Goal: Task Accomplishment & Management: Manage account settings

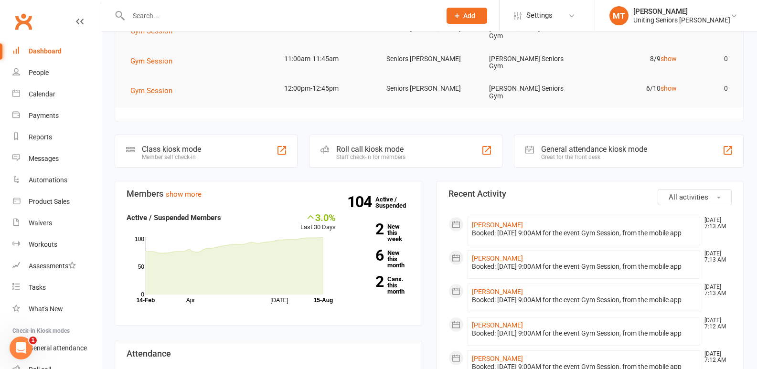
drag, startPoint x: 224, startPoint y: 6, endPoint x: 226, endPoint y: 12, distance: 6.4
click at [226, 7] on div at bounding box center [274, 15] width 319 height 31
click at [227, 14] on input "text" at bounding box center [280, 15] width 308 height 13
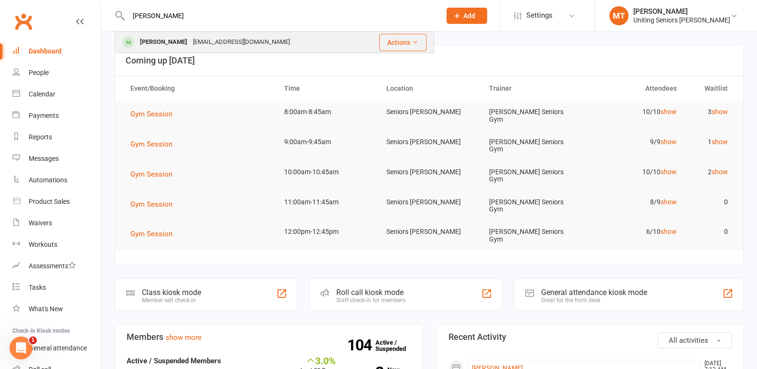
type input "[PERSON_NAME]"
click at [219, 41] on div "[EMAIL_ADDRESS][DOMAIN_NAME]" at bounding box center [241, 42] width 103 height 14
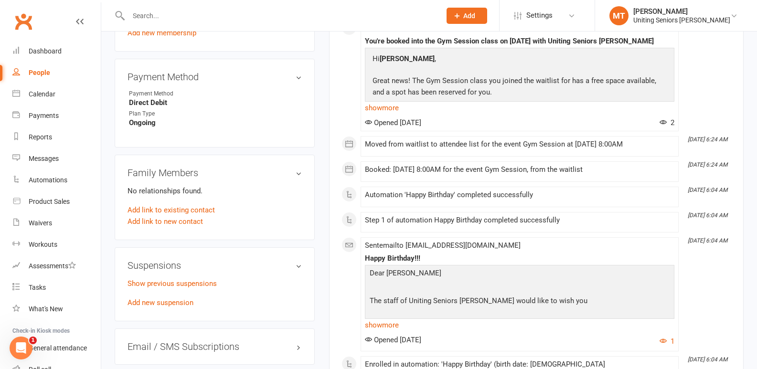
scroll to position [955, 0]
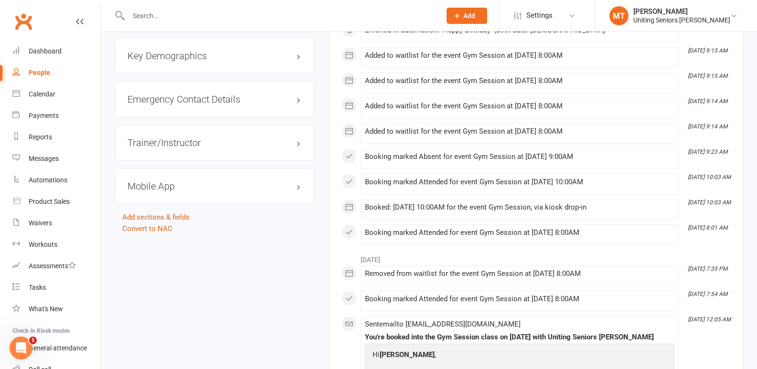
click at [268, 181] on h3 "Mobile App" at bounding box center [214, 186] width 174 height 11
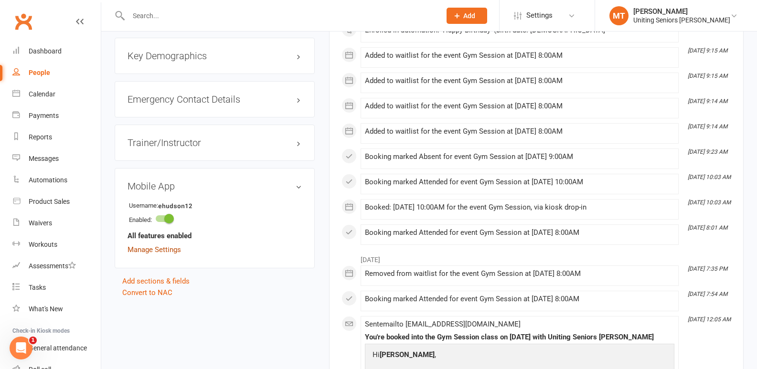
click at [170, 249] on link "Manage Settings" at bounding box center [153, 249] width 53 height 9
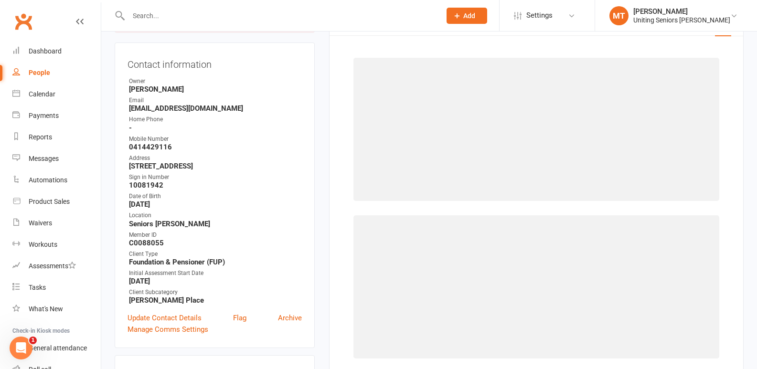
scroll to position [82, 0]
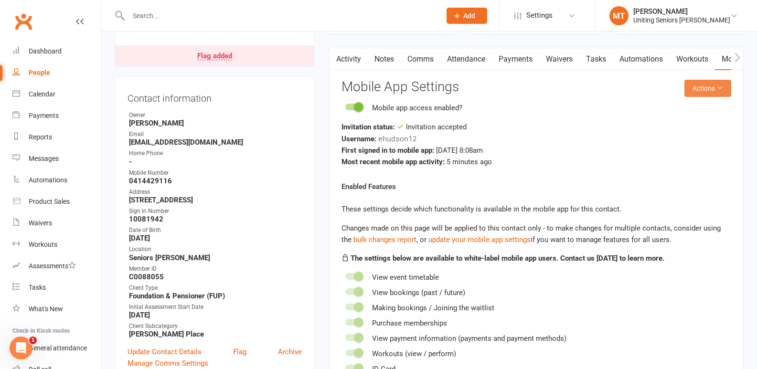
click at [704, 91] on button "Actions" at bounding box center [707, 88] width 47 height 17
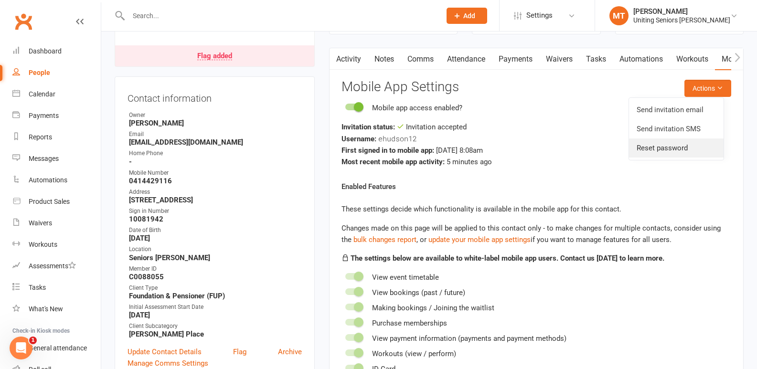
click at [679, 149] on link "Reset password" at bounding box center [676, 147] width 95 height 19
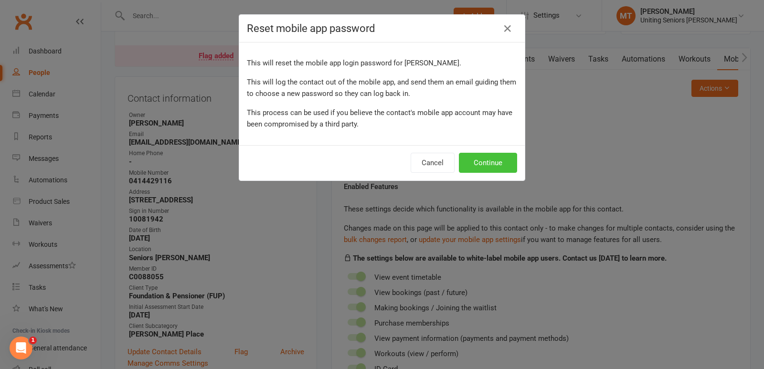
click at [478, 163] on button "Continue" at bounding box center [488, 163] width 58 height 20
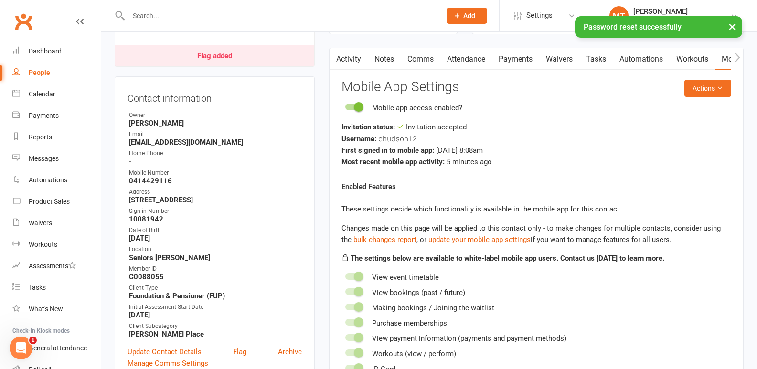
click at [361, 60] on link "Activity" at bounding box center [348, 59] width 38 height 22
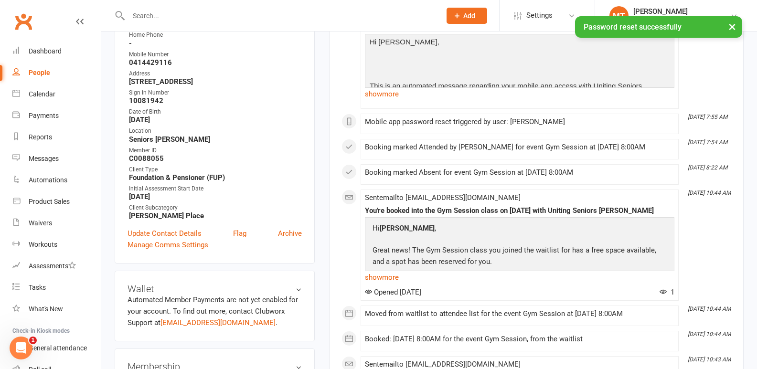
scroll to position [225, 0]
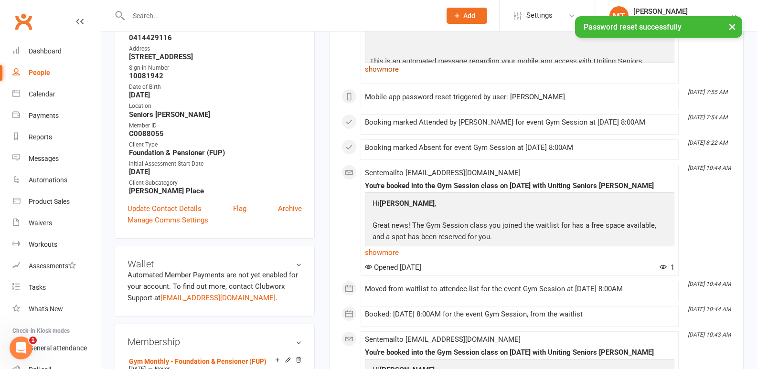
click at [392, 71] on link "show more" at bounding box center [519, 69] width 309 height 13
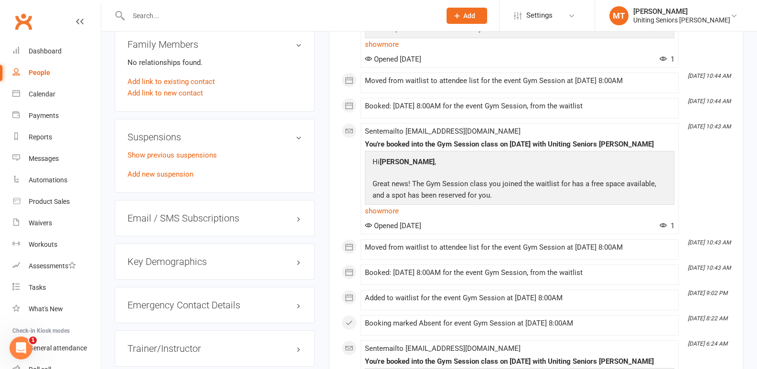
scroll to position [1036, 0]
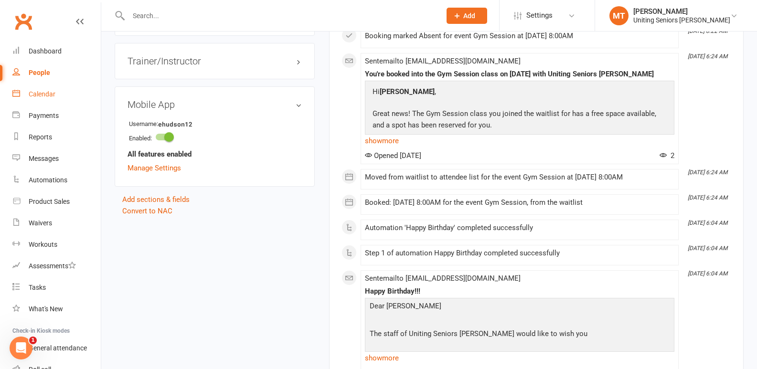
click at [59, 87] on link "Calendar" at bounding box center [56, 94] width 88 height 21
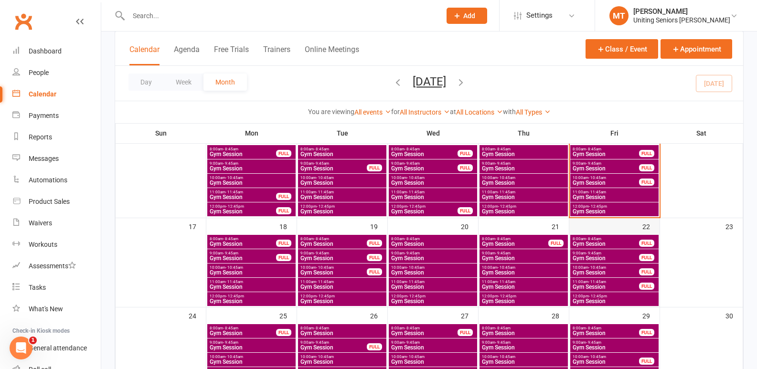
scroll to position [254, 0]
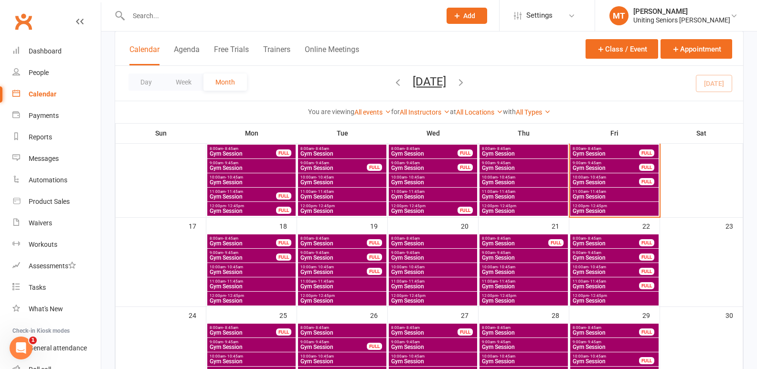
click at [592, 238] on span "- 8:45am" at bounding box center [593, 238] width 15 height 4
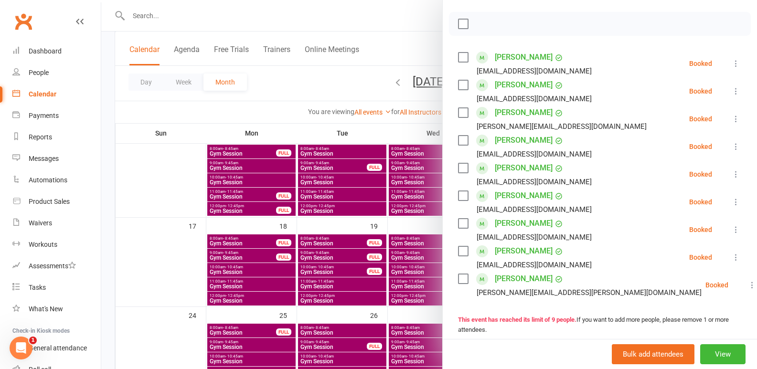
scroll to position [143, 0]
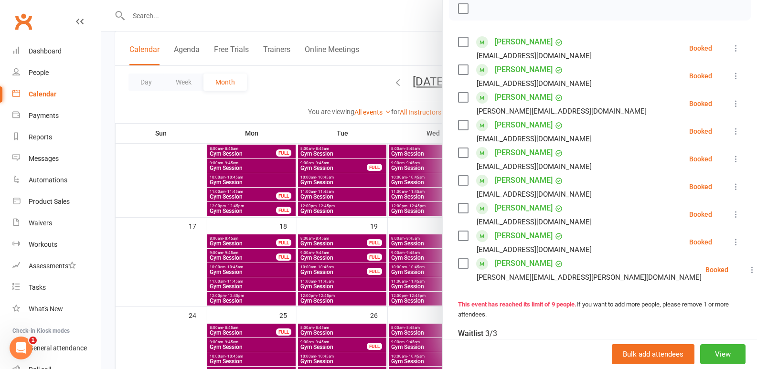
click at [379, 227] on div at bounding box center [428, 184] width 655 height 369
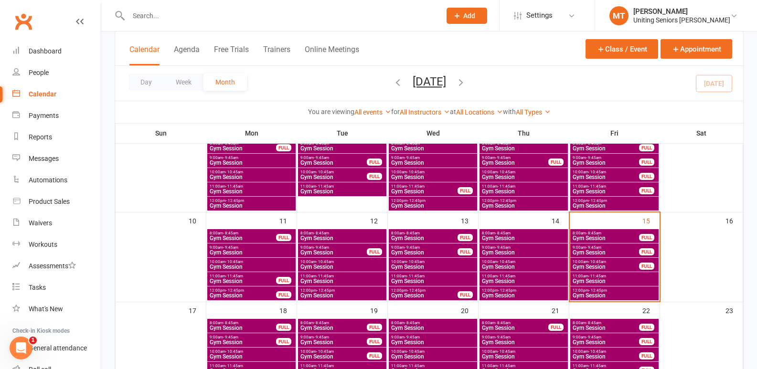
scroll to position [158, 0]
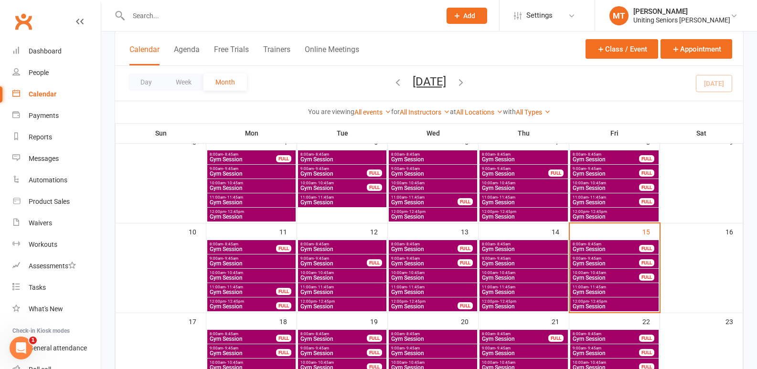
click at [611, 251] on span "Gym Session" at bounding box center [605, 249] width 67 height 6
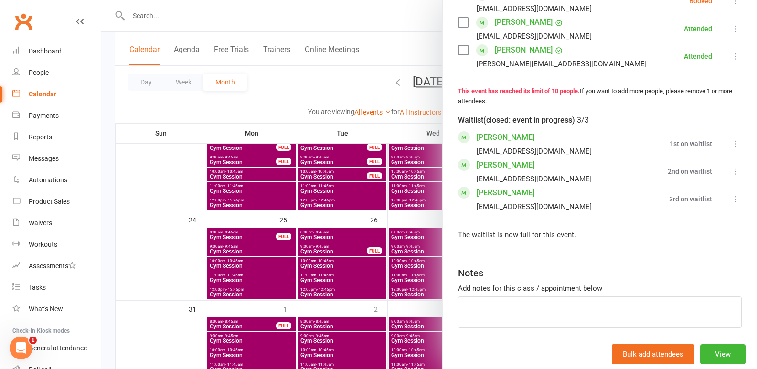
scroll to position [386, 0]
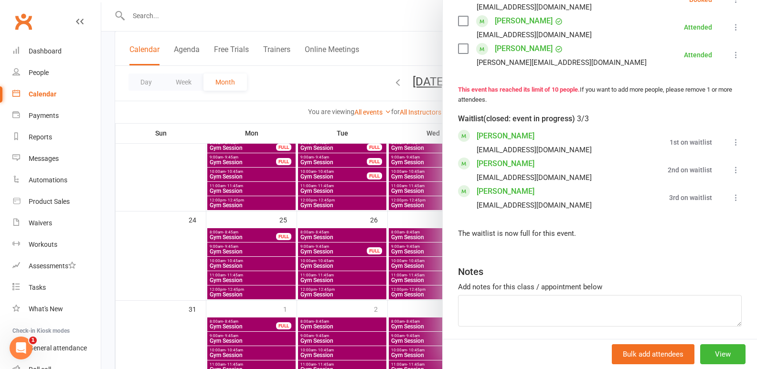
click at [420, 211] on div at bounding box center [428, 184] width 655 height 369
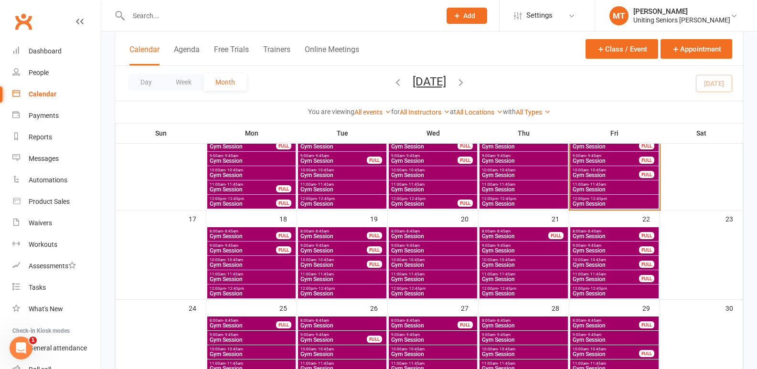
scroll to position [206, 0]
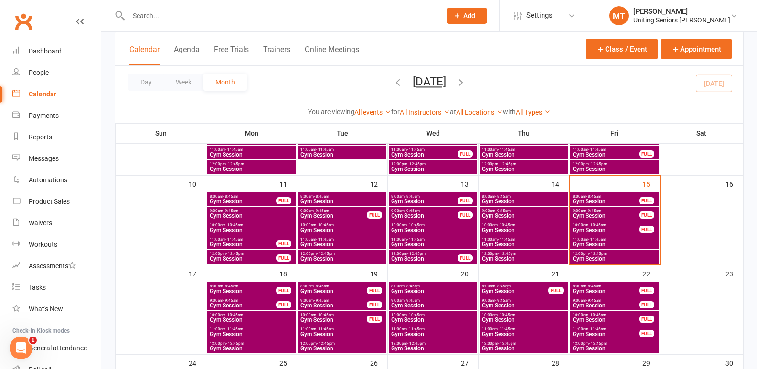
click at [627, 215] on span "Gym Session" at bounding box center [605, 216] width 67 height 6
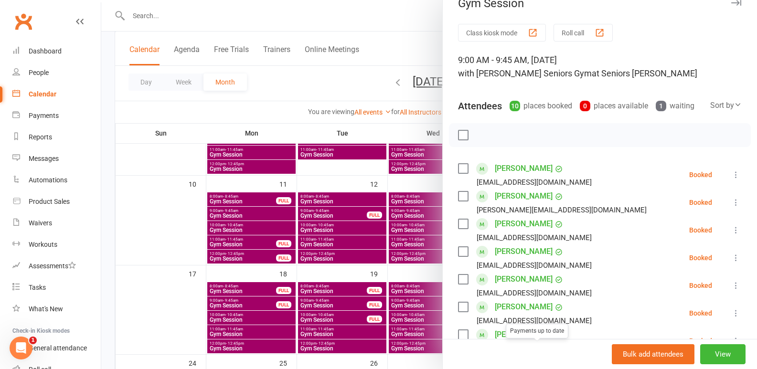
scroll to position [0, 0]
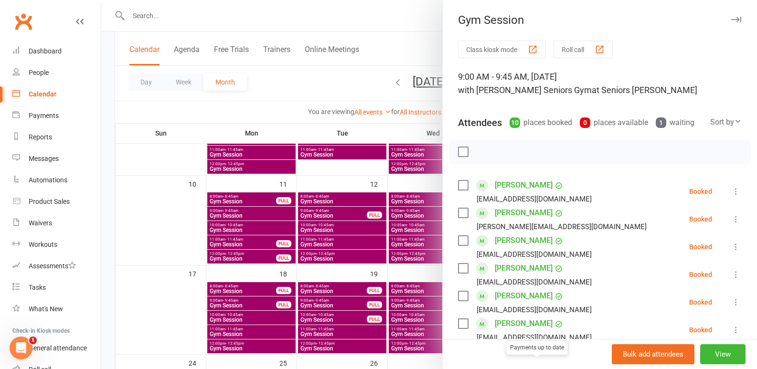
click at [393, 253] on div at bounding box center [428, 184] width 655 height 369
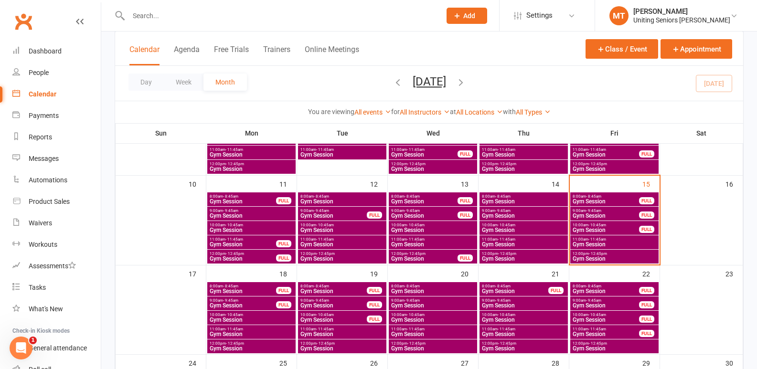
click at [641, 199] on div "FULL" at bounding box center [646, 200] width 15 height 7
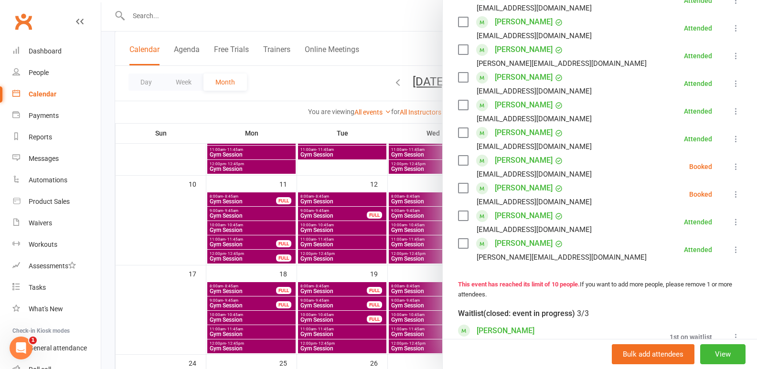
scroll to position [286, 0]
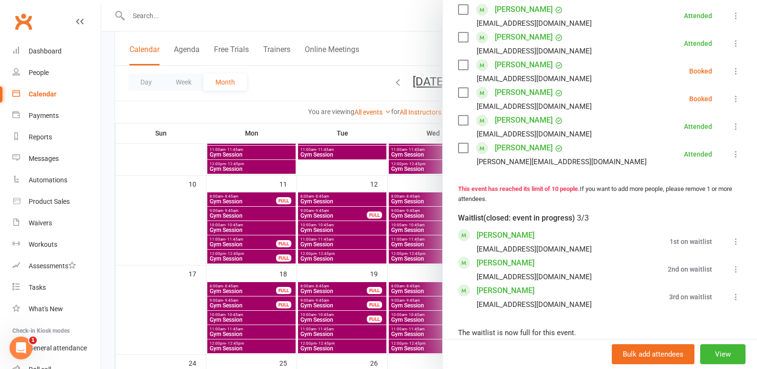
click at [731, 302] on icon at bounding box center [736, 297] width 10 height 10
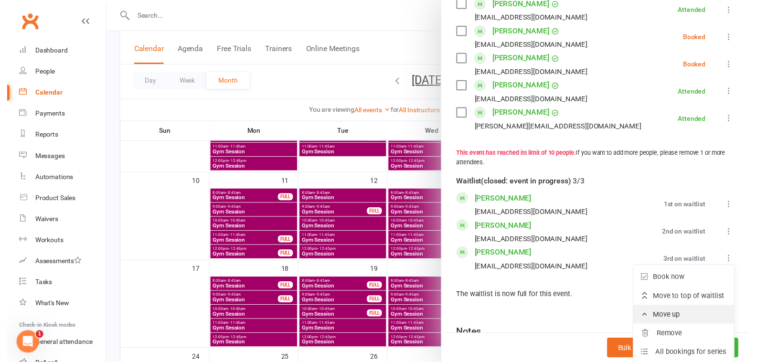
scroll to position [334, 0]
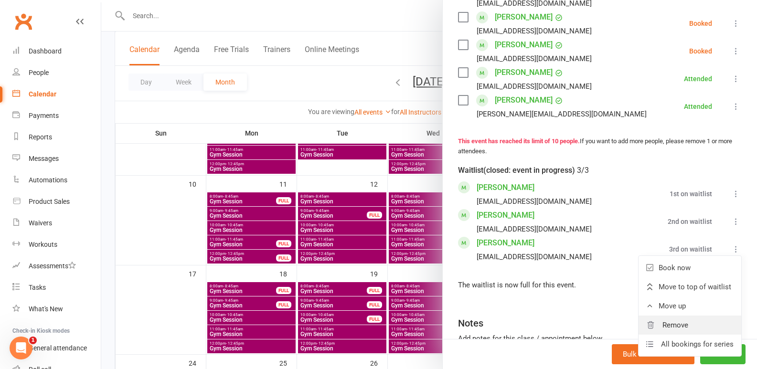
click at [685, 332] on link "Remove" at bounding box center [689, 325] width 103 height 19
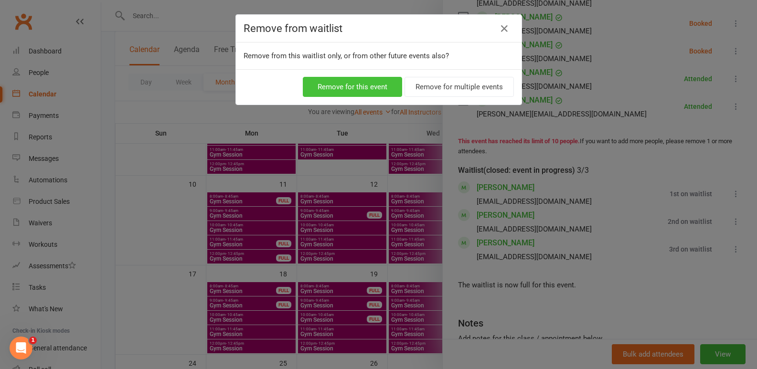
click at [374, 87] on button "Remove for this event" at bounding box center [352, 87] width 99 height 20
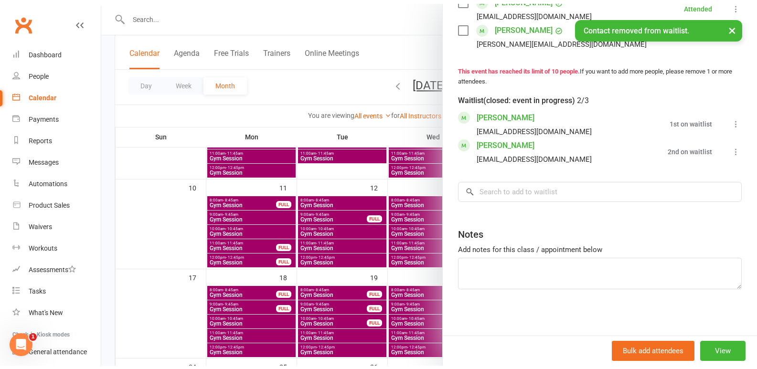
scroll to position [422, 0]
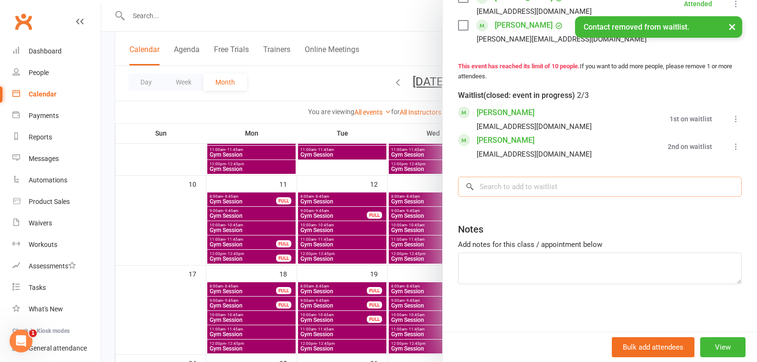
click at [575, 194] on input "search" at bounding box center [600, 187] width 284 height 20
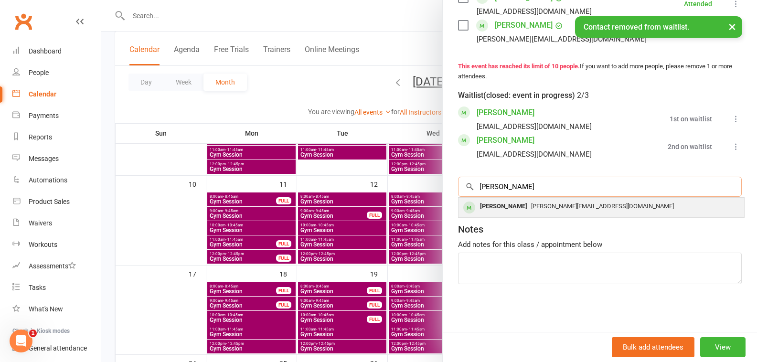
type input "[PERSON_NAME]"
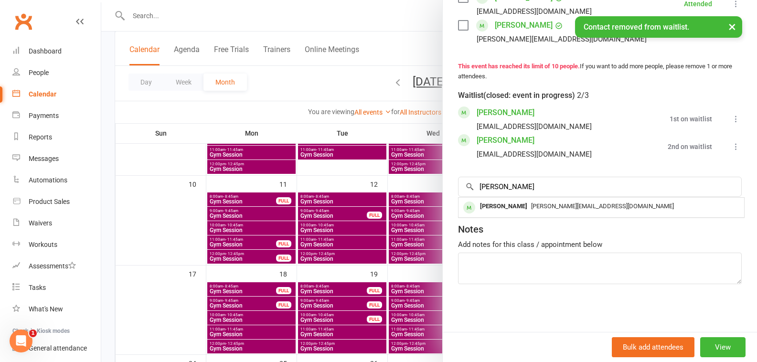
click at [571, 202] on div "[PERSON_NAME][EMAIL_ADDRESS][DOMAIN_NAME]" at bounding box center [601, 207] width 278 height 14
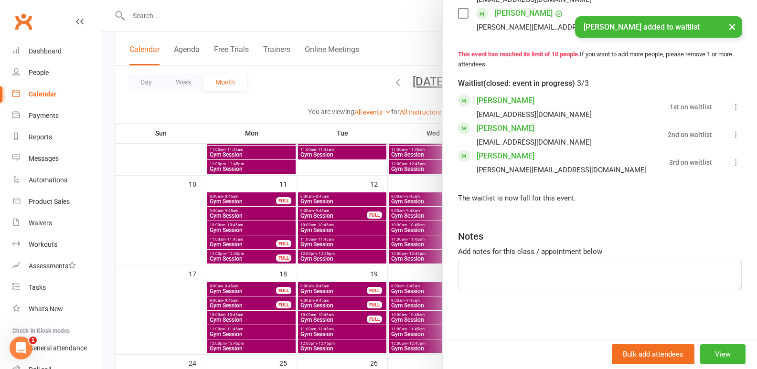
click at [731, 167] on icon at bounding box center [736, 163] width 10 height 10
click at [663, 187] on link "Book now" at bounding box center [689, 180] width 103 height 19
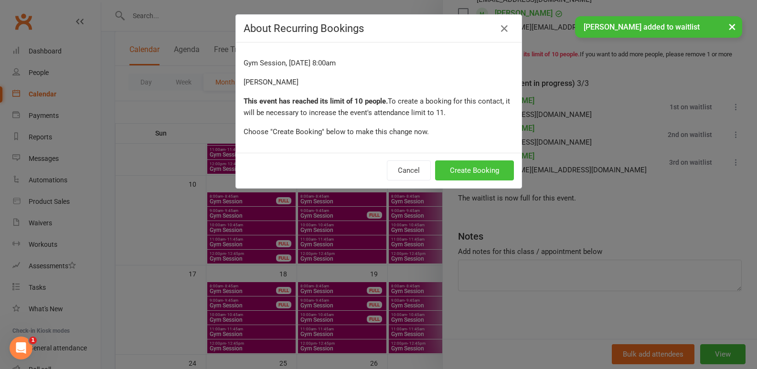
click at [459, 168] on button "Create Booking" at bounding box center [474, 170] width 79 height 20
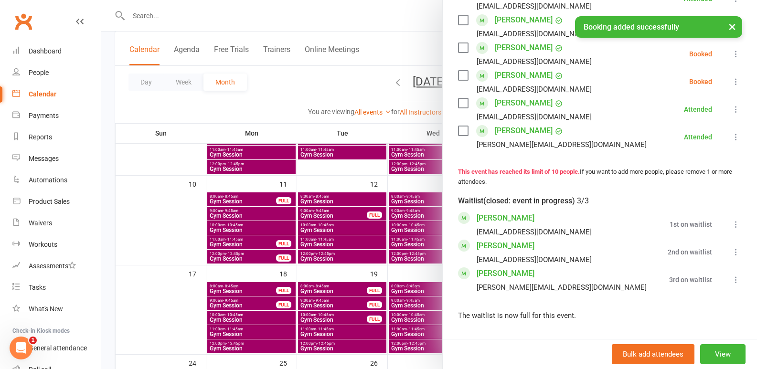
scroll to position [183, 0]
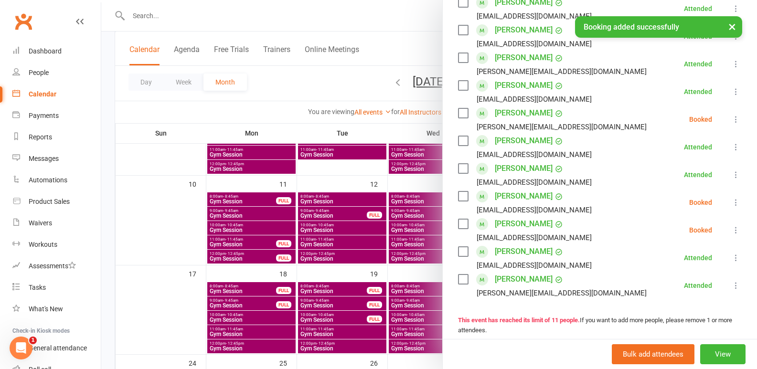
click at [731, 124] on icon at bounding box center [736, 120] width 10 height 10
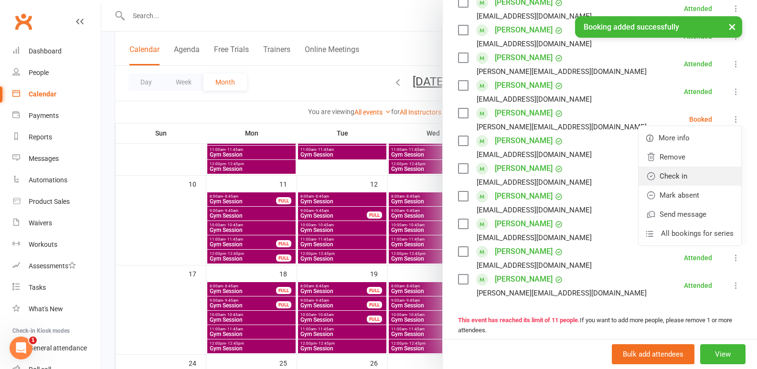
click at [685, 186] on link "Check in" at bounding box center [689, 176] width 103 height 19
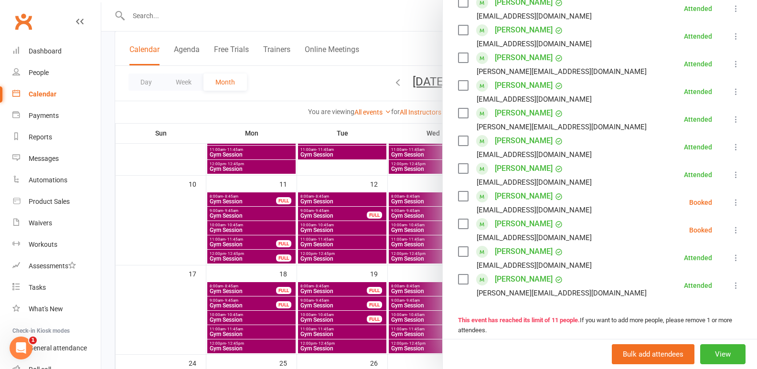
click at [731, 207] on icon at bounding box center [736, 203] width 10 height 10
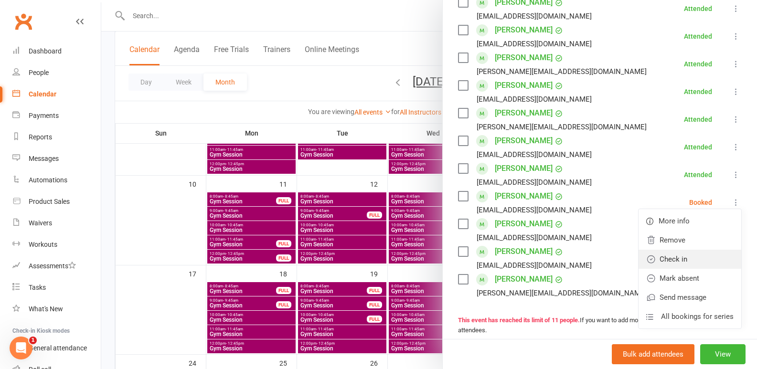
click at [667, 266] on link "Check in" at bounding box center [689, 259] width 103 height 19
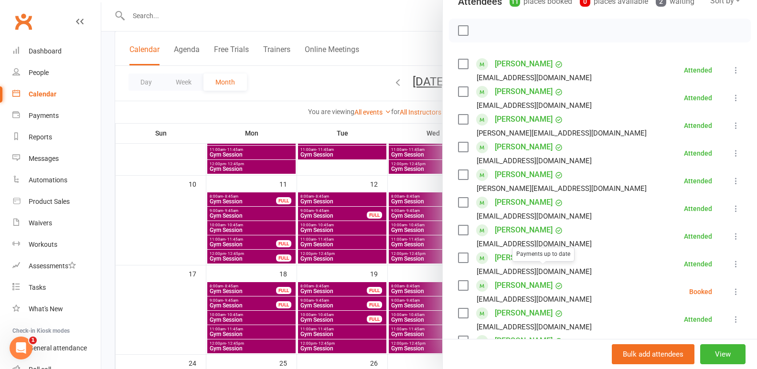
scroll to position [87, 0]
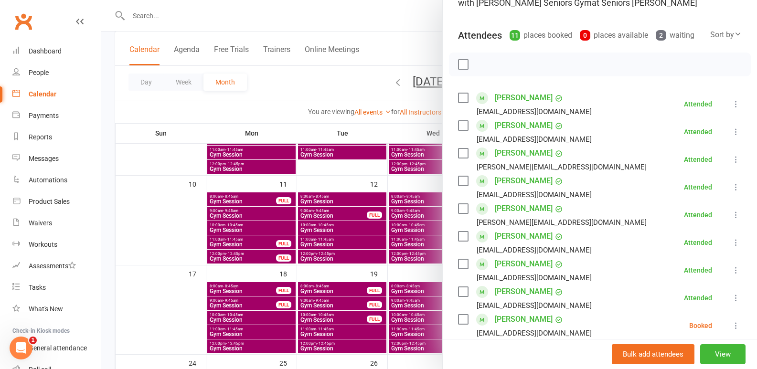
click at [391, 45] on div at bounding box center [428, 184] width 655 height 369
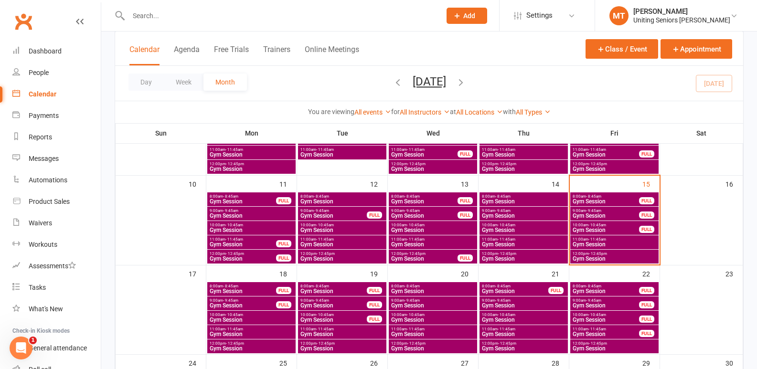
click at [604, 211] on span "9:00am - 9:45am" at bounding box center [605, 211] width 67 height 4
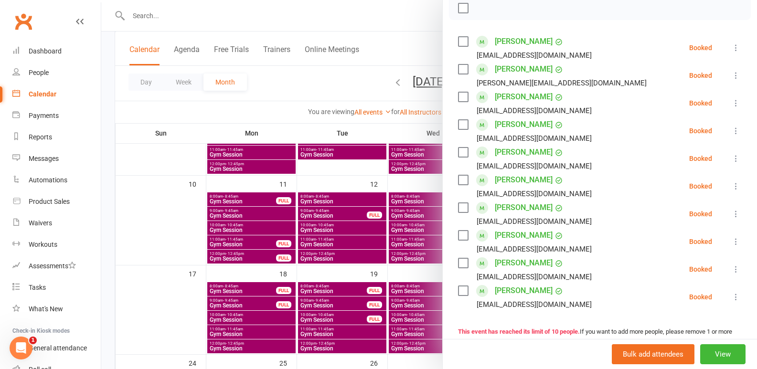
scroll to position [143, 0]
click at [371, 227] on div at bounding box center [428, 184] width 655 height 369
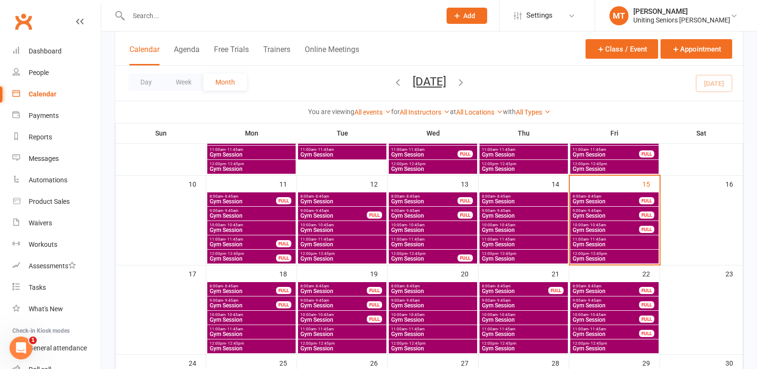
click at [602, 230] on span "Gym Session" at bounding box center [605, 230] width 67 height 6
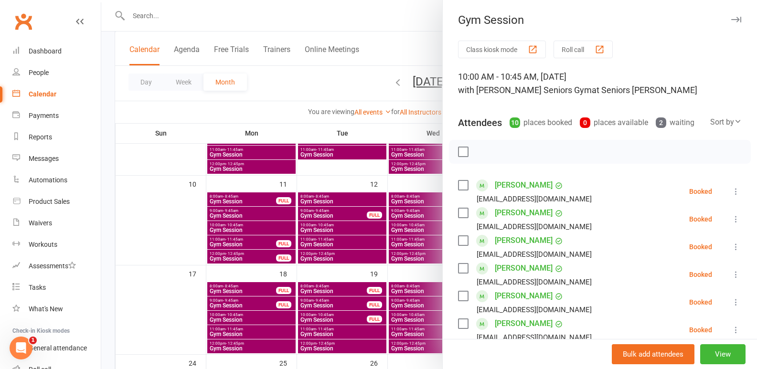
click at [298, 224] on div at bounding box center [428, 184] width 655 height 369
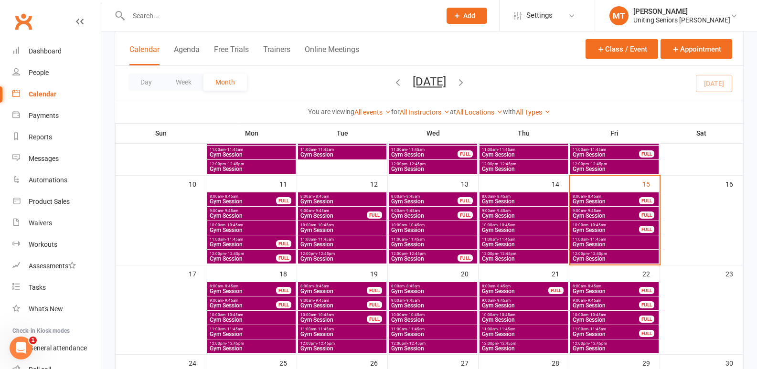
click at [612, 239] on span "11:00am - 11:45am" at bounding box center [614, 239] width 84 height 4
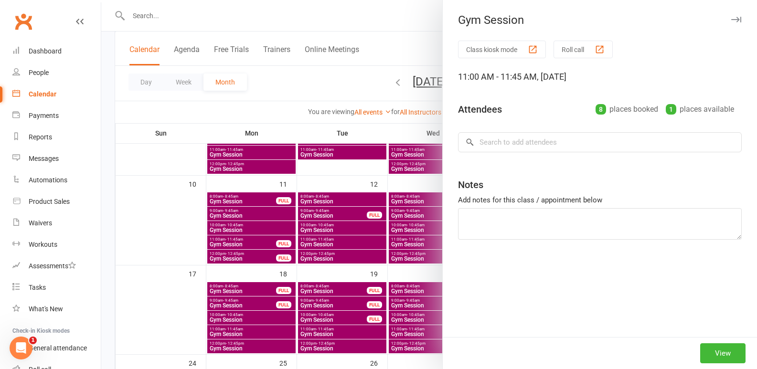
click at [306, 229] on div at bounding box center [428, 184] width 655 height 369
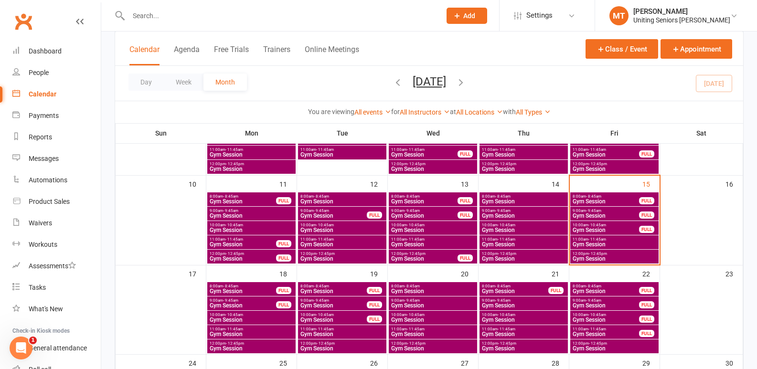
click at [594, 226] on span "- 10:45am" at bounding box center [597, 225] width 18 height 4
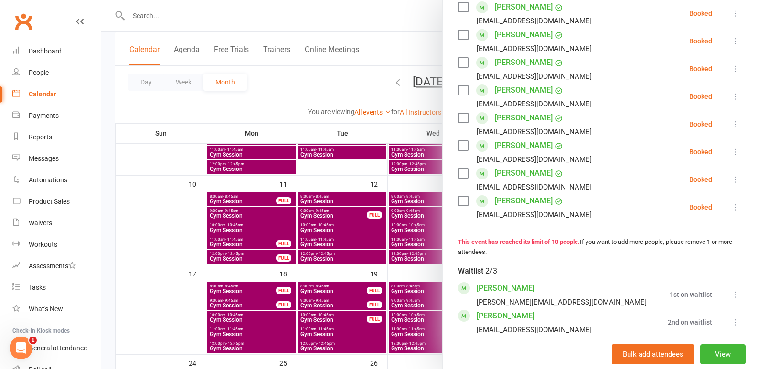
scroll to position [286, 0]
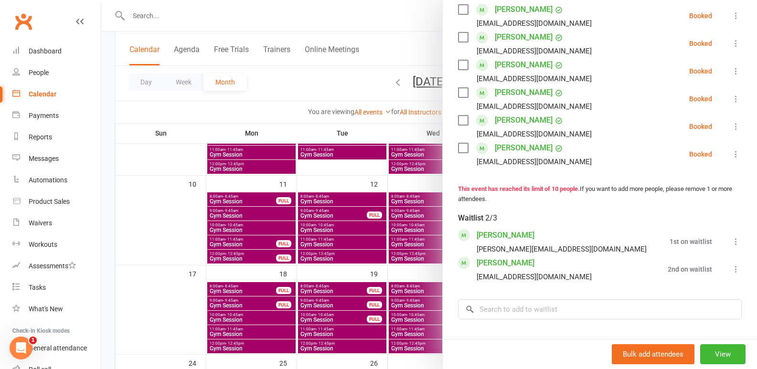
click at [354, 255] on div at bounding box center [428, 184] width 655 height 369
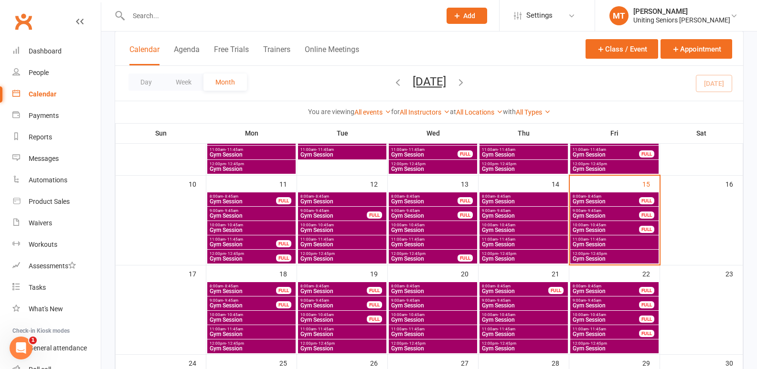
click at [613, 243] on span "Gym Session" at bounding box center [614, 245] width 84 height 6
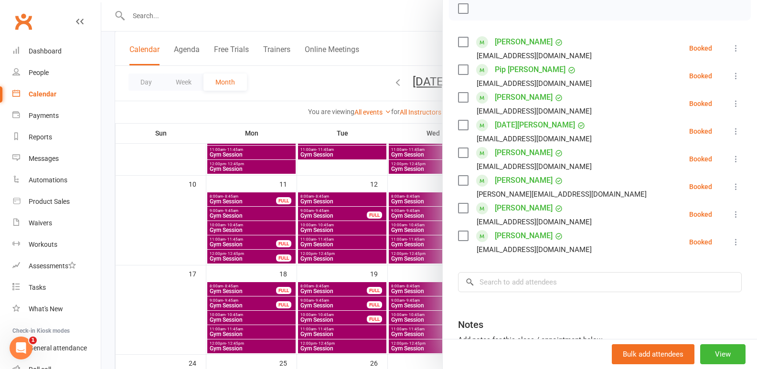
scroll to position [95, 0]
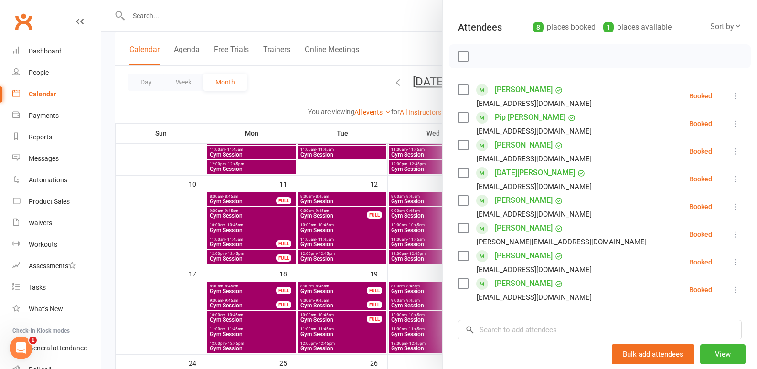
click at [208, 280] on div at bounding box center [428, 184] width 655 height 369
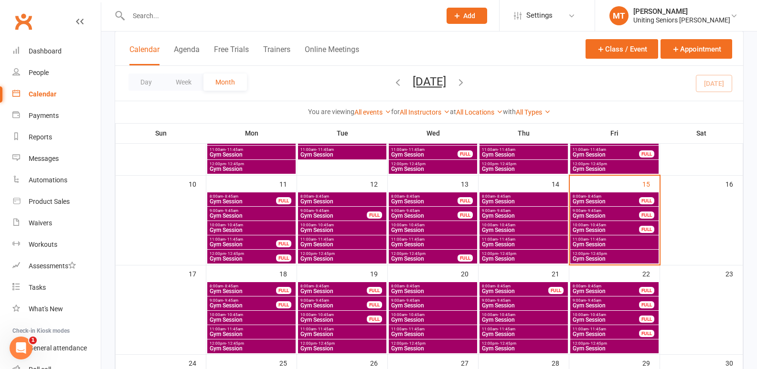
click at [624, 253] on span "12:00pm - 12:45pm" at bounding box center [614, 254] width 84 height 4
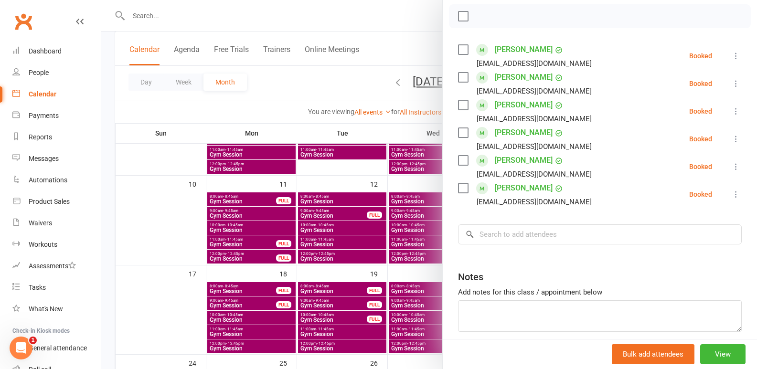
scroll to position [81, 0]
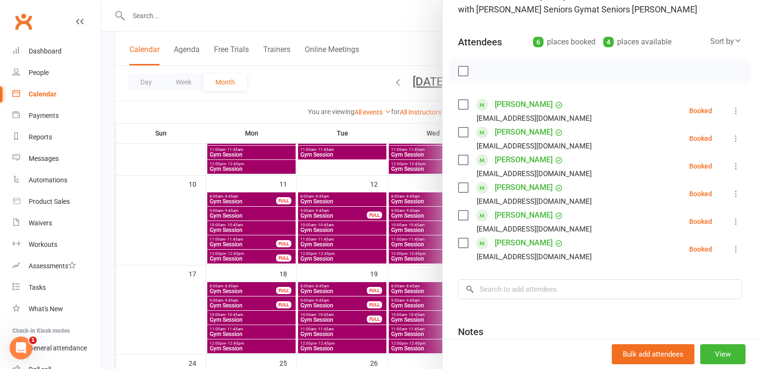
click at [292, 197] on div at bounding box center [428, 184] width 655 height 369
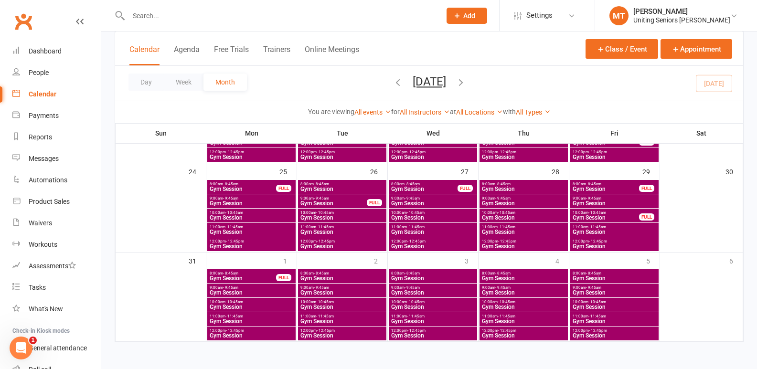
scroll to position [398, 0]
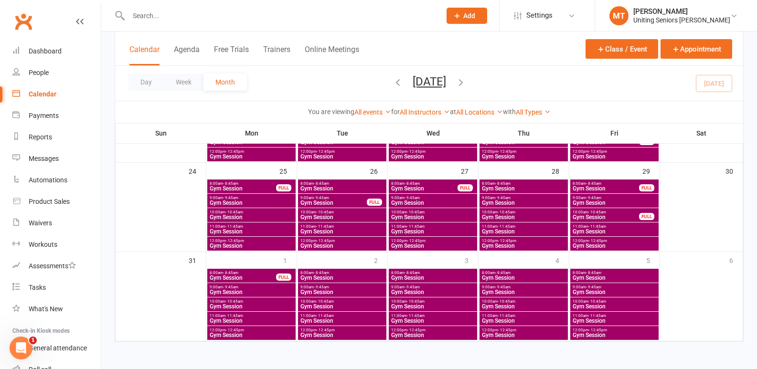
click at [466, 80] on icon "button" at bounding box center [460, 82] width 11 height 11
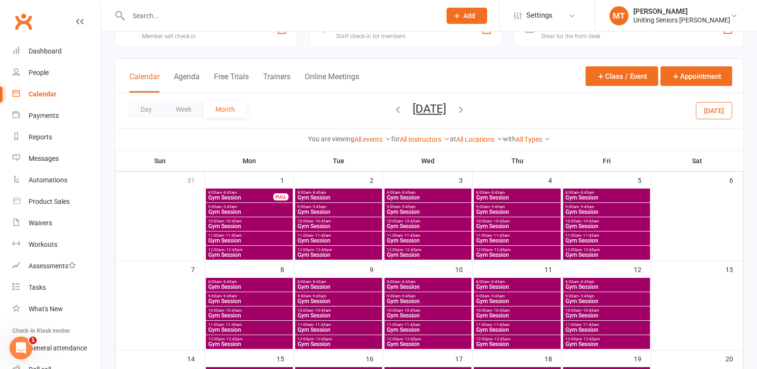
scroll to position [48, 0]
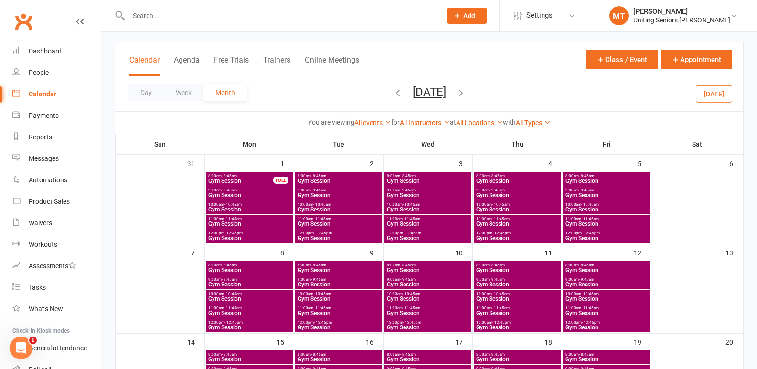
click at [289, 267] on span "Gym Session" at bounding box center [249, 270] width 83 height 6
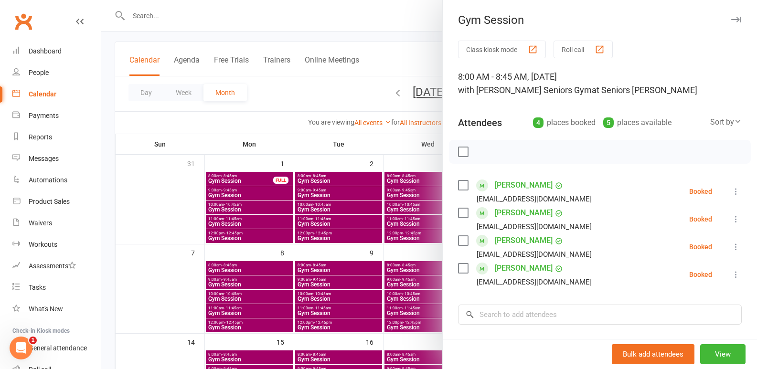
click at [243, 187] on div at bounding box center [428, 184] width 655 height 369
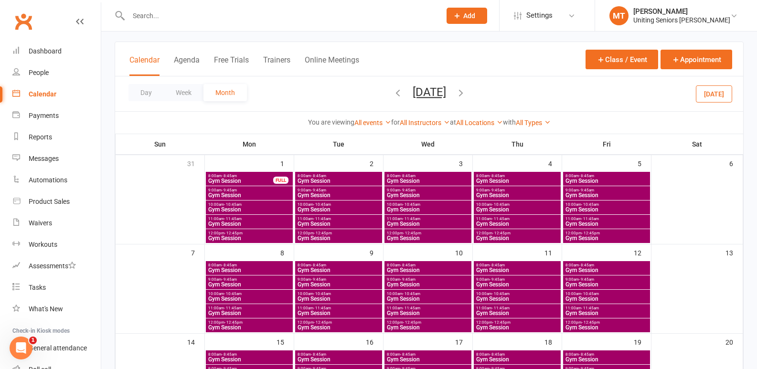
click at [274, 264] on span "8:00am - 8:45am" at bounding box center [249, 265] width 83 height 4
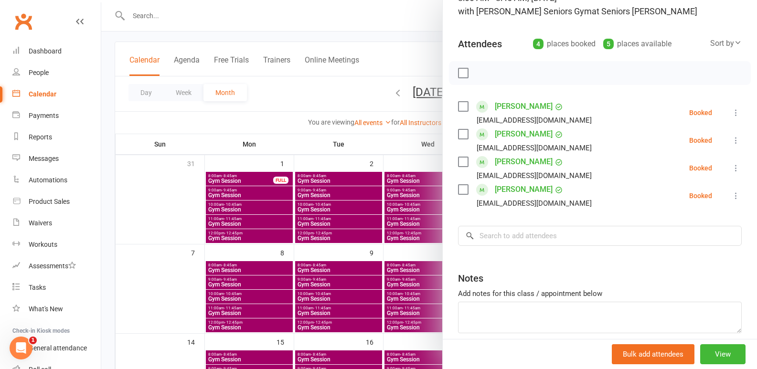
scroll to position [95, 0]
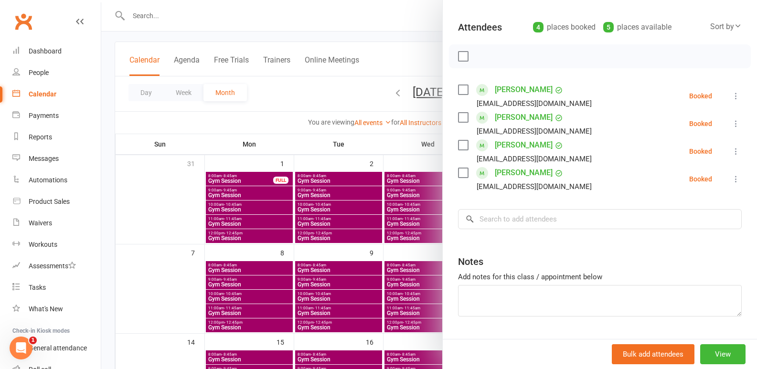
click at [350, 241] on div at bounding box center [428, 184] width 655 height 369
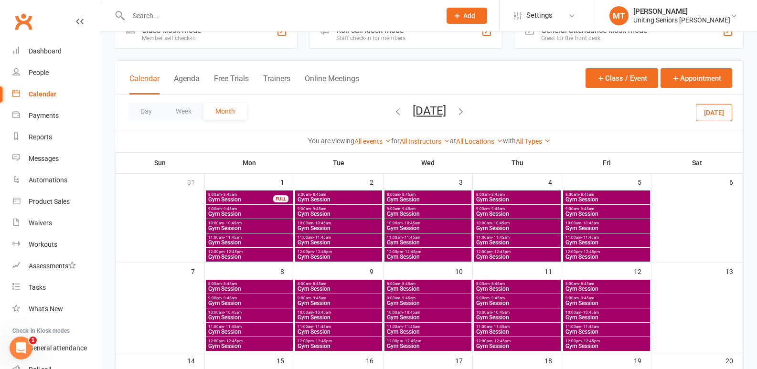
scroll to position [0, 0]
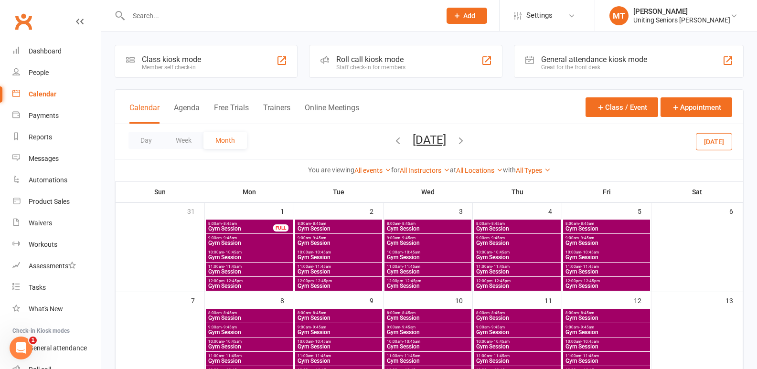
click at [392, 142] on icon "button" at bounding box center [397, 140] width 11 height 11
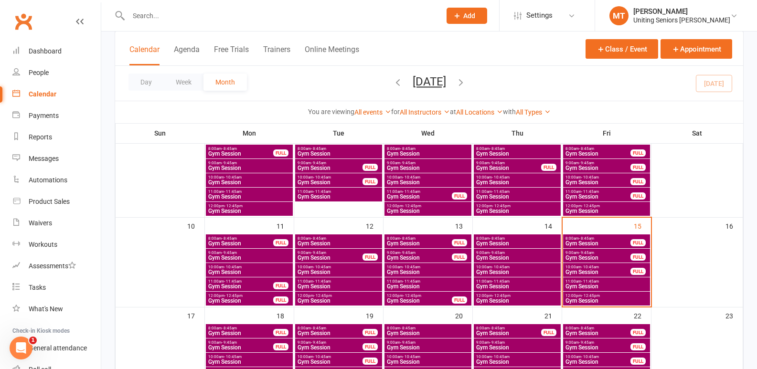
scroll to position [191, 0]
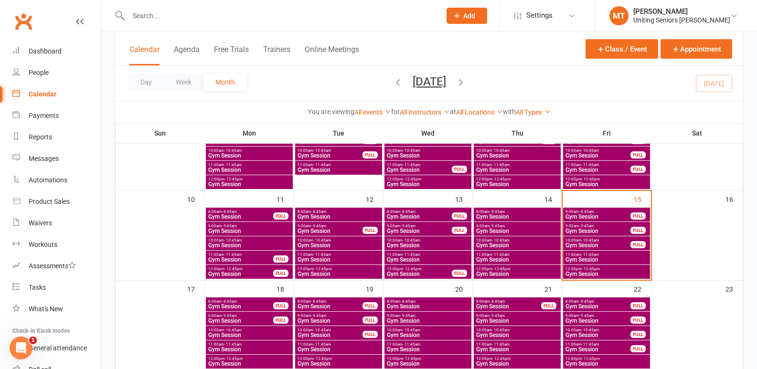
click at [270, 300] on span "8:00am - 8:45am" at bounding box center [241, 301] width 66 height 4
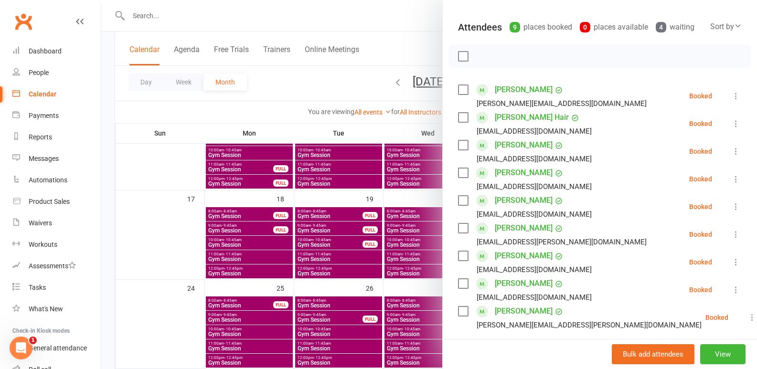
scroll to position [286, 0]
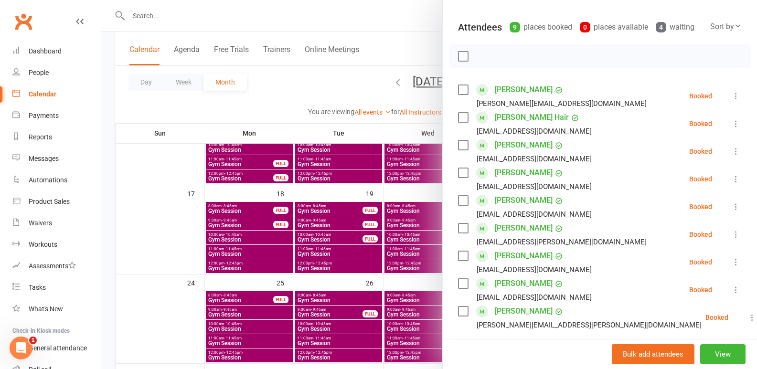
click at [322, 241] on div at bounding box center [428, 184] width 655 height 369
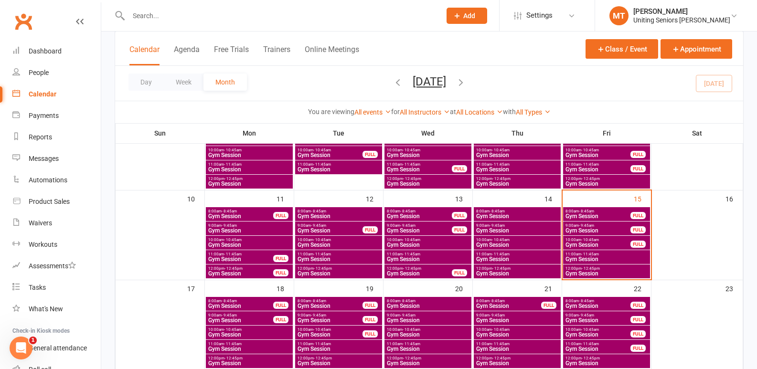
scroll to position [191, 0]
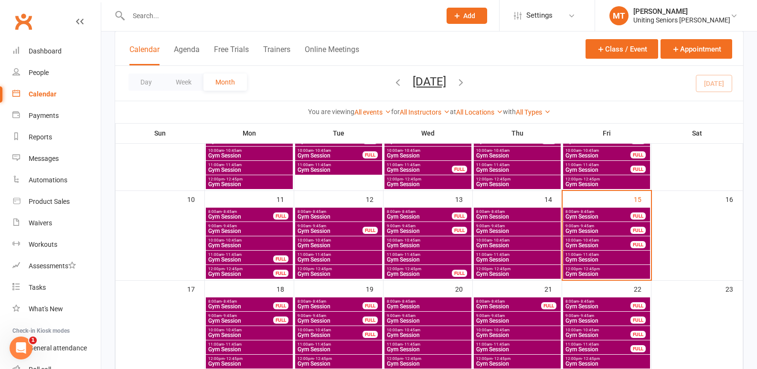
click at [591, 301] on span "- 8:45am" at bounding box center [586, 301] width 15 height 4
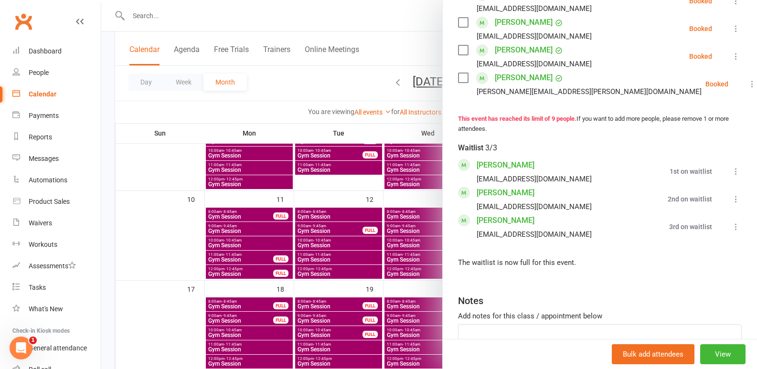
scroll to position [334, 0]
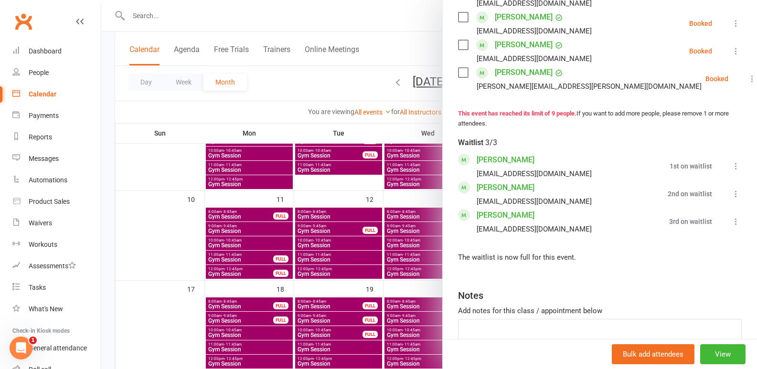
click at [156, 179] on div at bounding box center [428, 184] width 655 height 369
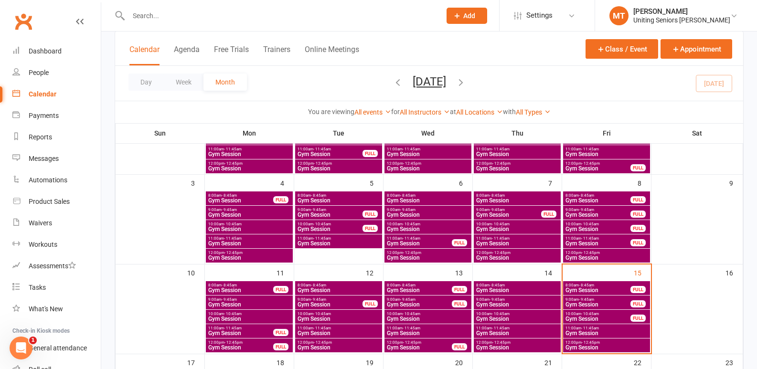
scroll to position [95, 0]
